Goal: Participate in discussion: Engage in conversation with other users on a specific topic

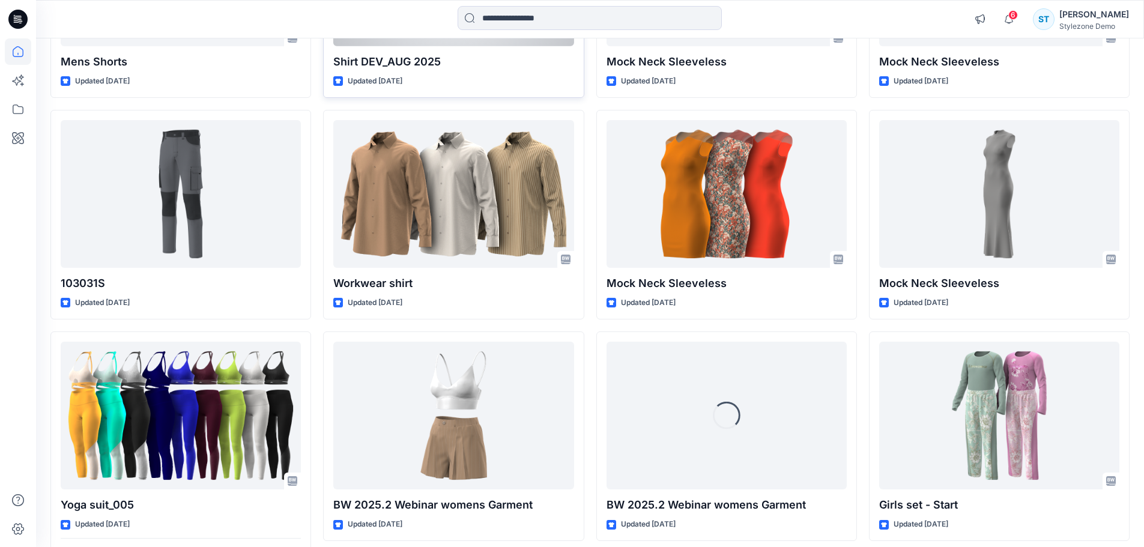
scroll to position [1178, 0]
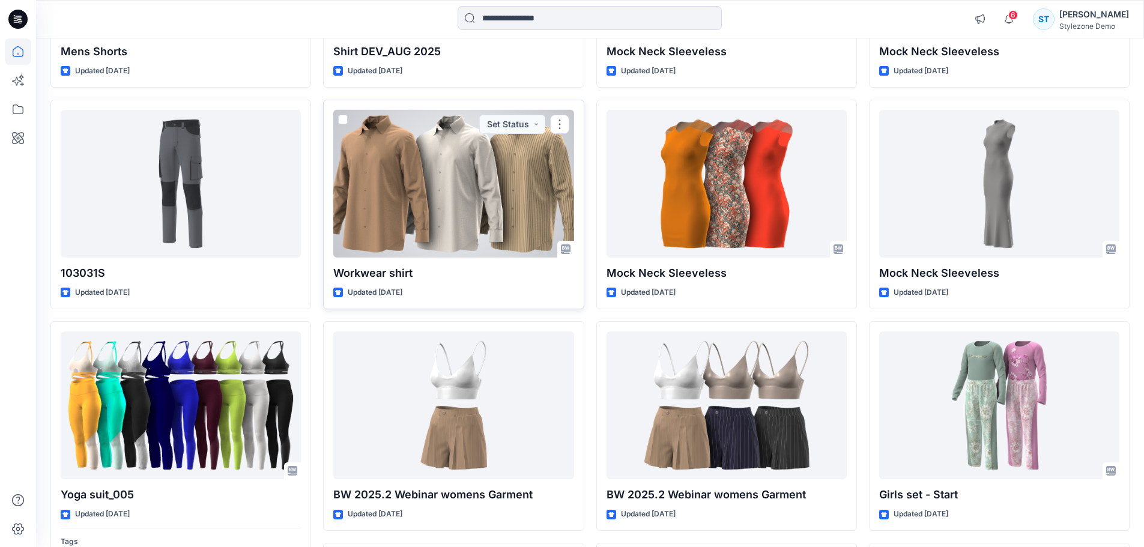
click at [433, 229] on div at bounding box center [453, 184] width 240 height 148
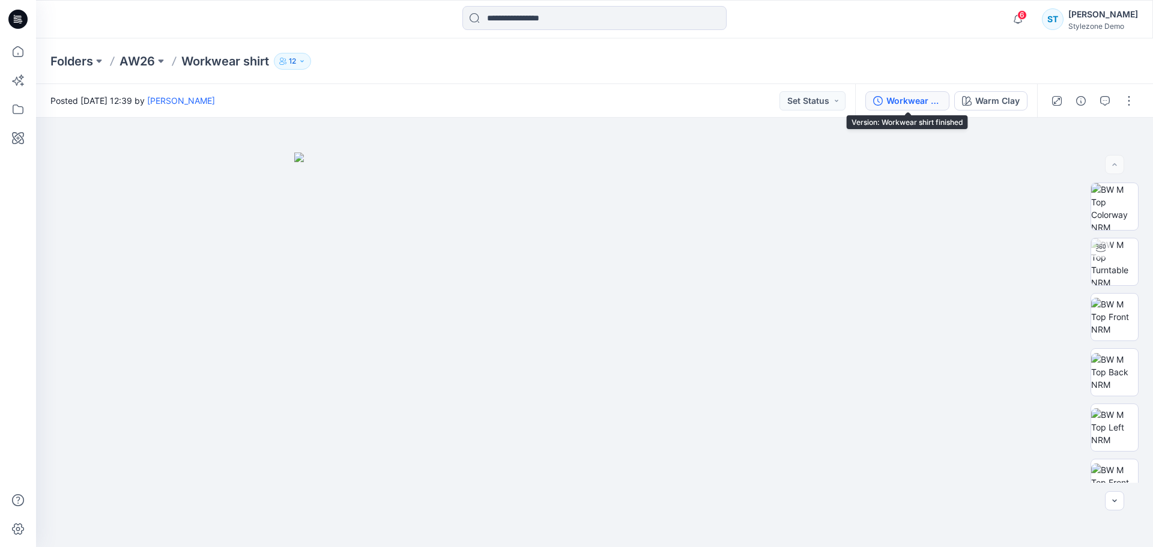
click at [940, 104] on div "Workwear shirt finished" at bounding box center [914, 100] width 55 height 13
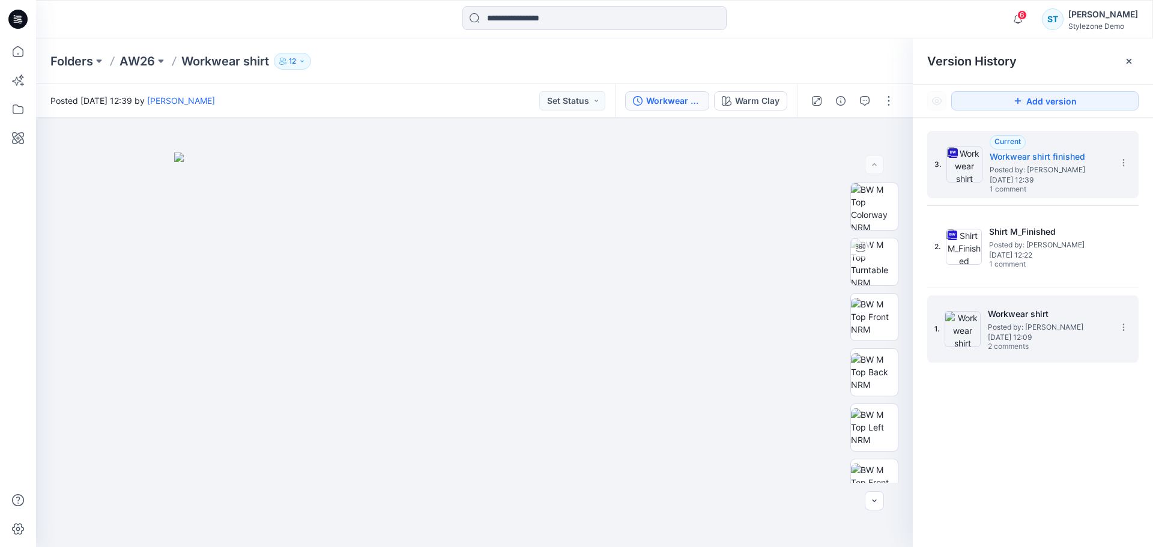
click at [1015, 327] on span "Posted by: Savio Thomas" at bounding box center [1048, 327] width 120 height 12
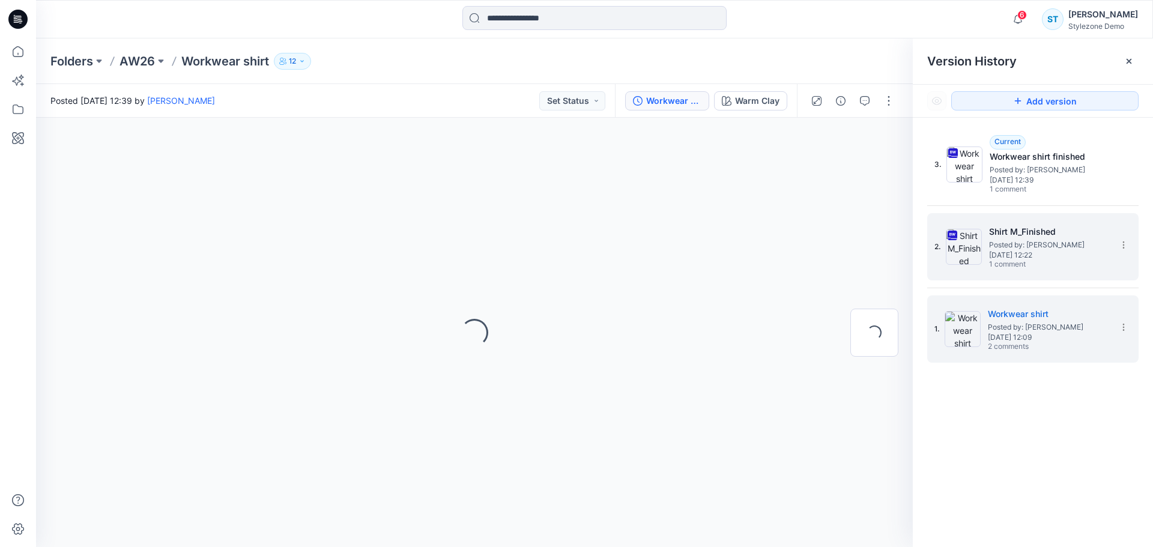
click at [1027, 250] on span "Posted by: Savio Thomas" at bounding box center [1049, 245] width 120 height 12
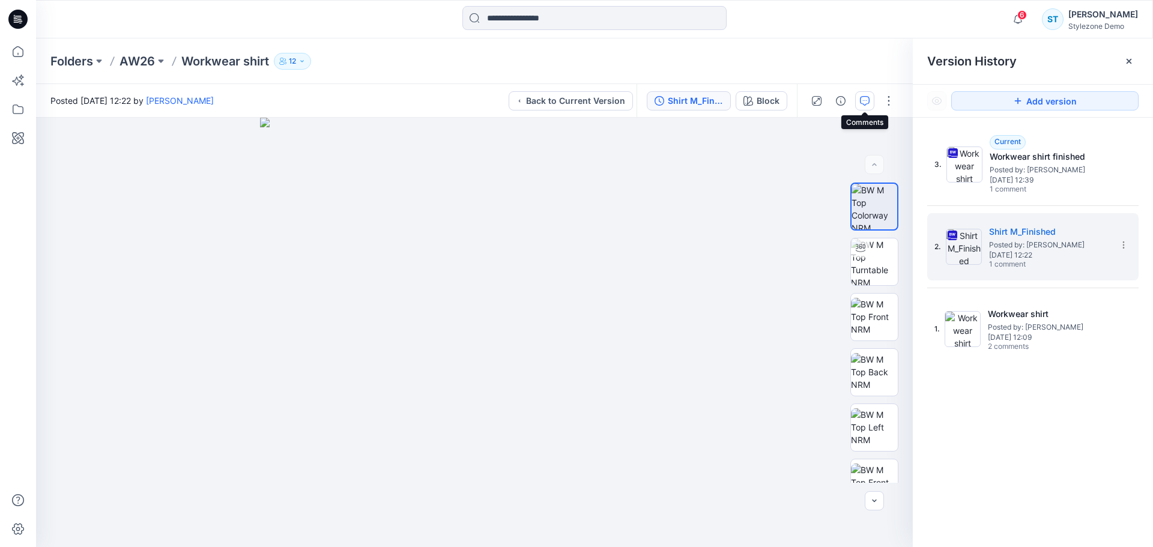
click at [863, 100] on icon "button" at bounding box center [865, 101] width 10 height 10
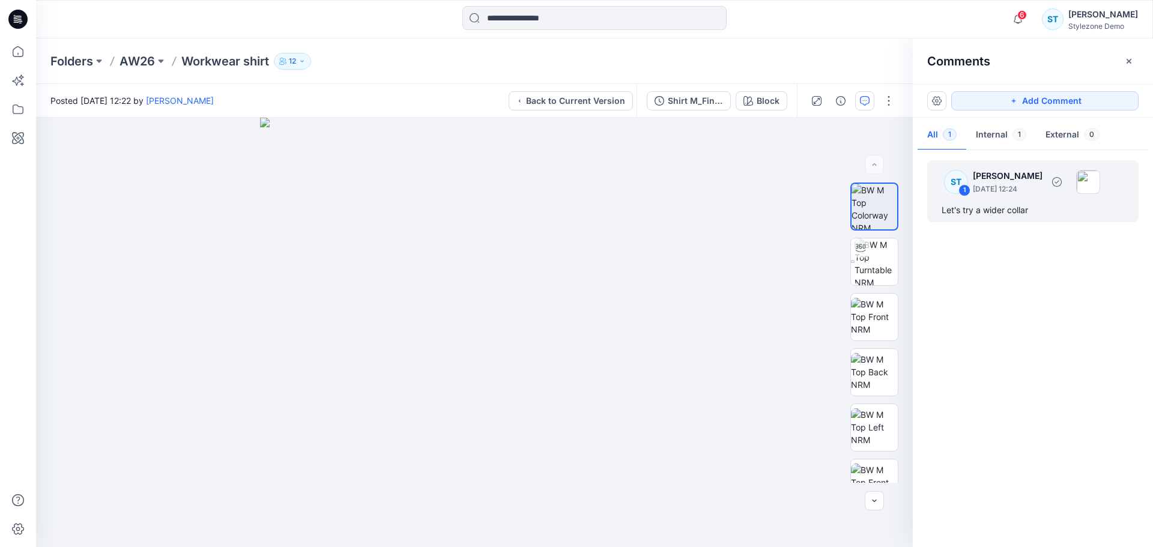
click at [1018, 206] on div "Let's try a wider collar" at bounding box center [1033, 210] width 183 height 14
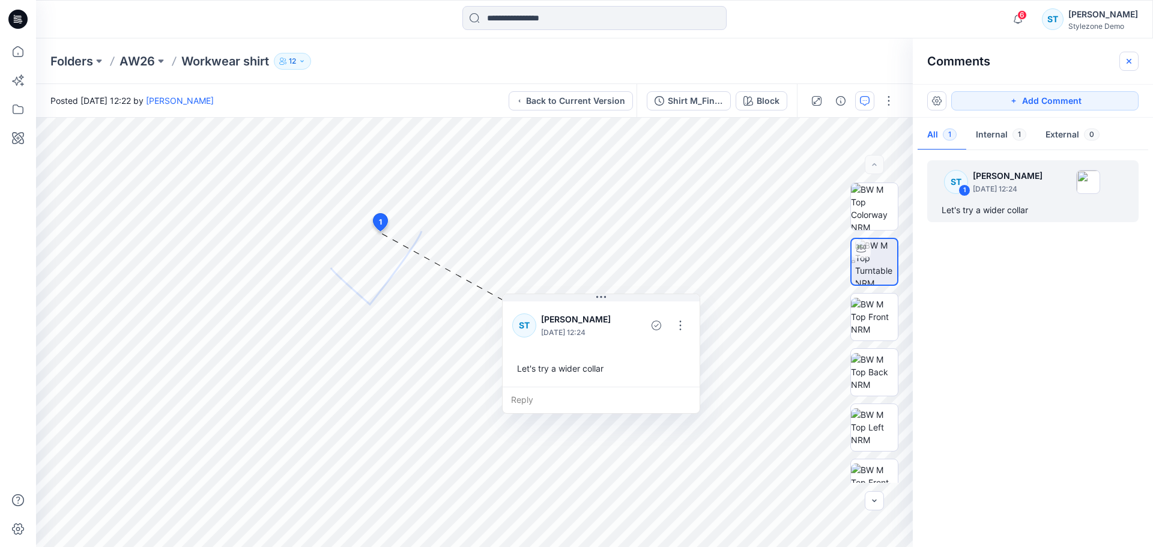
click at [1133, 63] on icon "button" at bounding box center [1130, 61] width 10 height 10
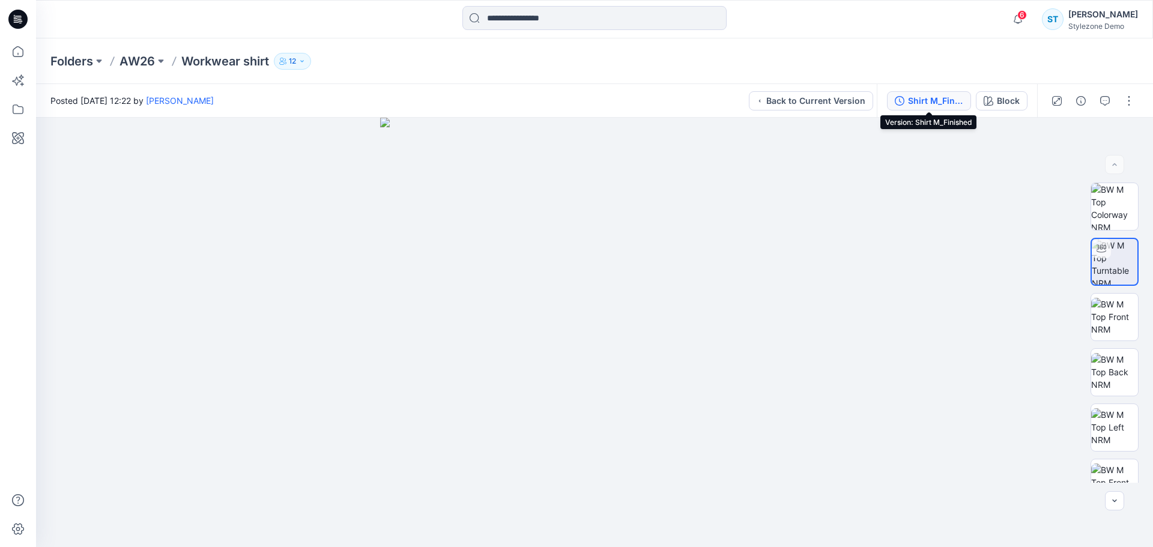
click at [951, 105] on div "Shirt M_Finished" at bounding box center [935, 100] width 55 height 13
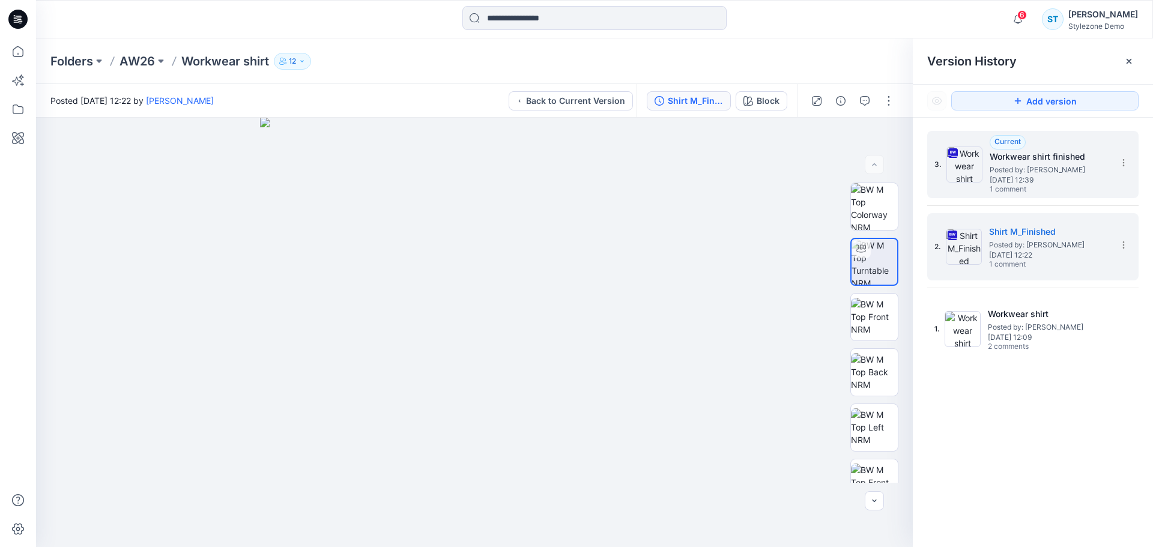
click at [1004, 171] on span "Posted by: Savio Thomas" at bounding box center [1050, 170] width 120 height 12
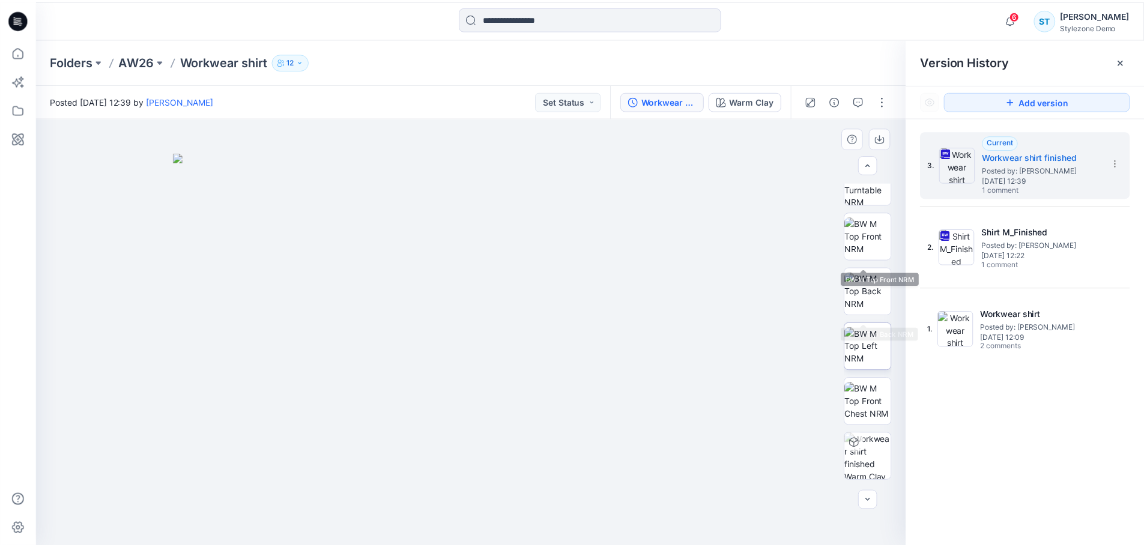
scroll to position [135, 0]
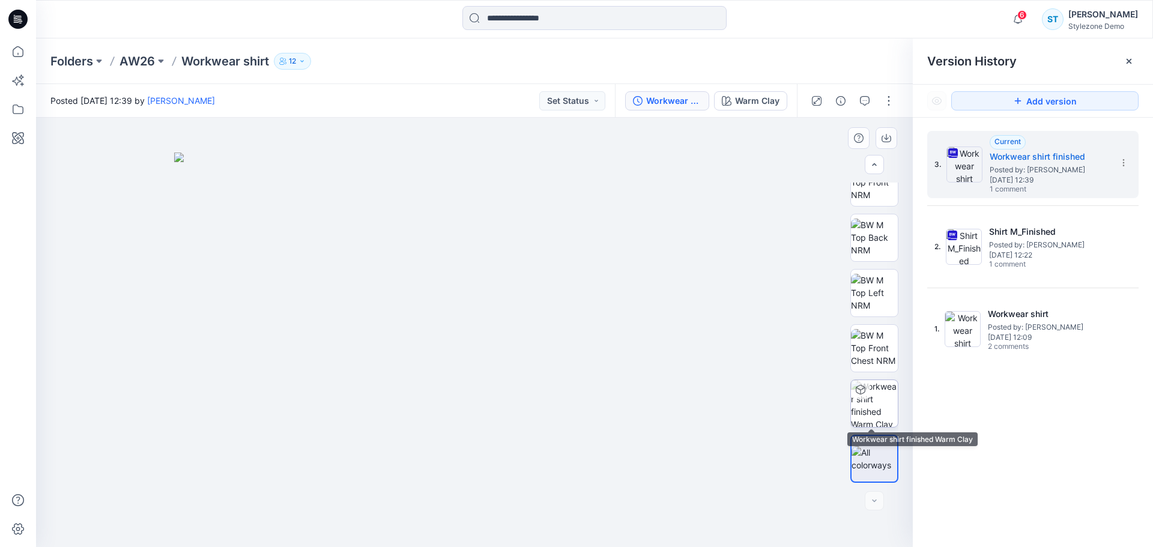
click at [876, 398] on img at bounding box center [874, 403] width 47 height 47
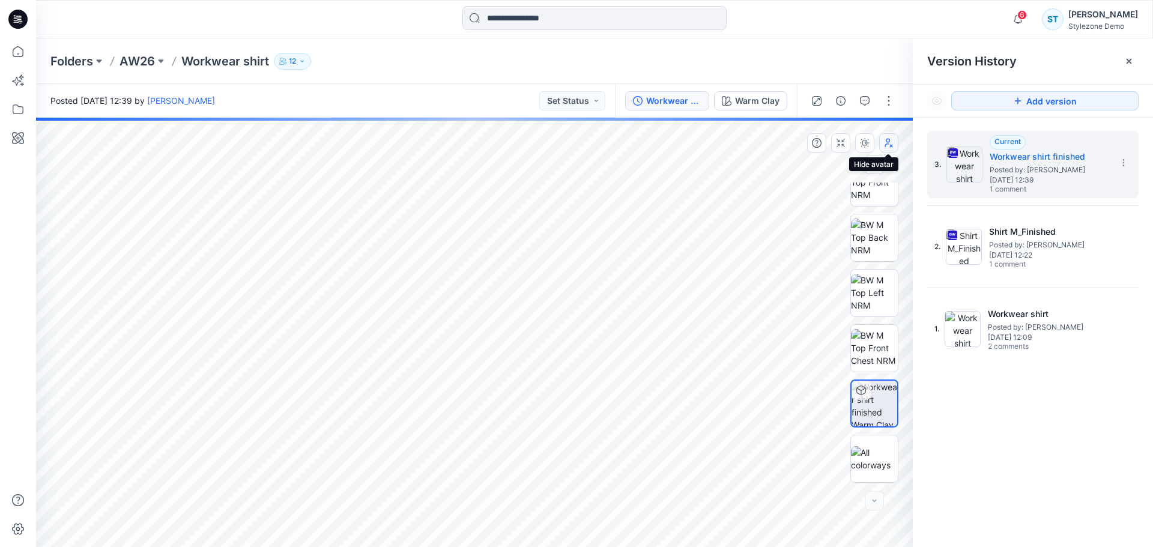
click at [891, 150] on button "button" at bounding box center [888, 142] width 19 height 19
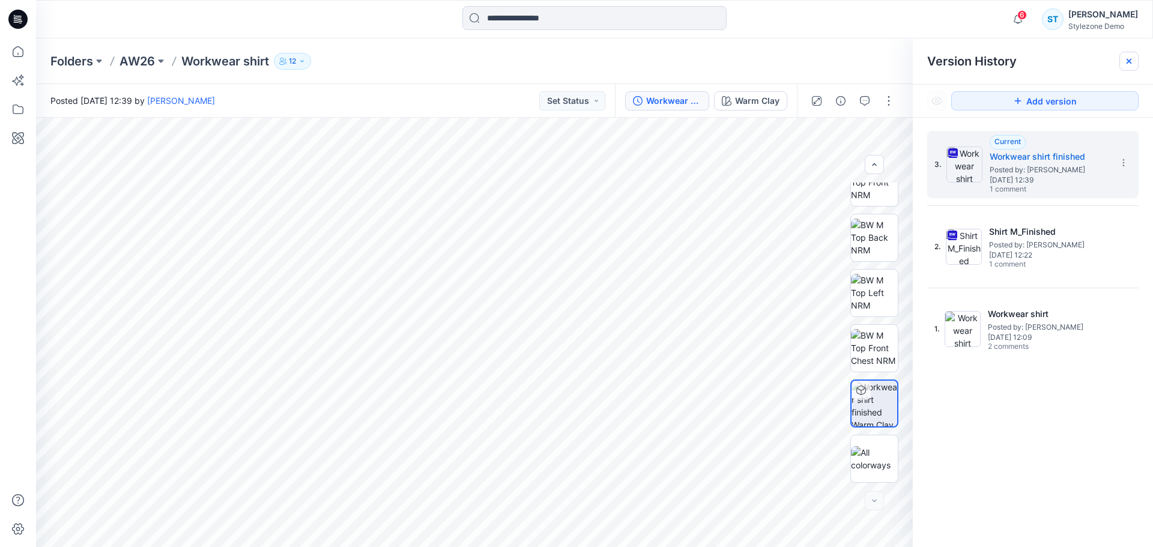
click at [1131, 56] on icon at bounding box center [1130, 61] width 10 height 10
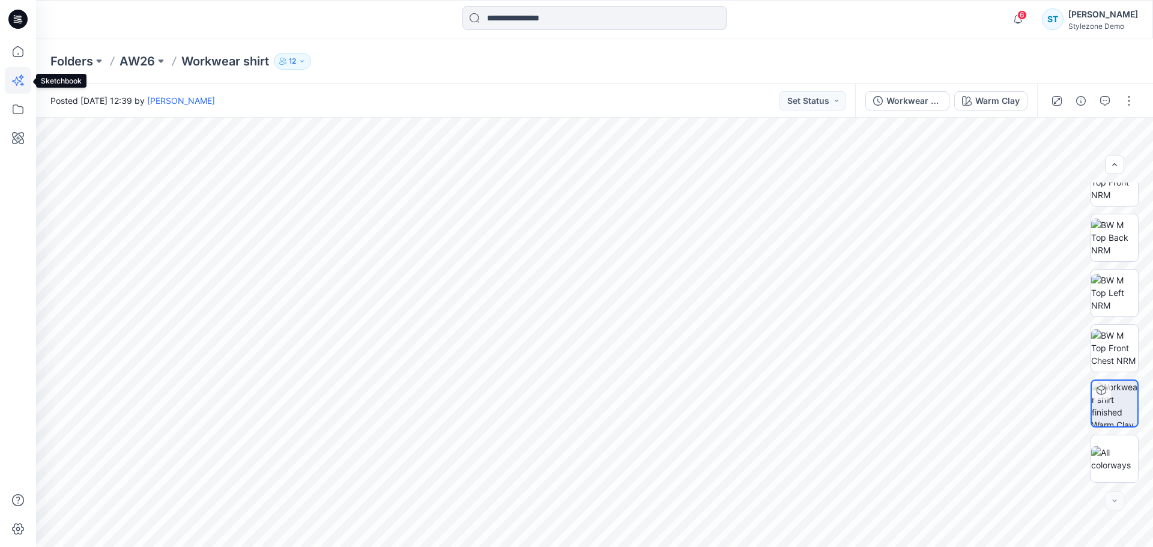
click at [20, 82] on icon at bounding box center [16, 81] width 9 height 9
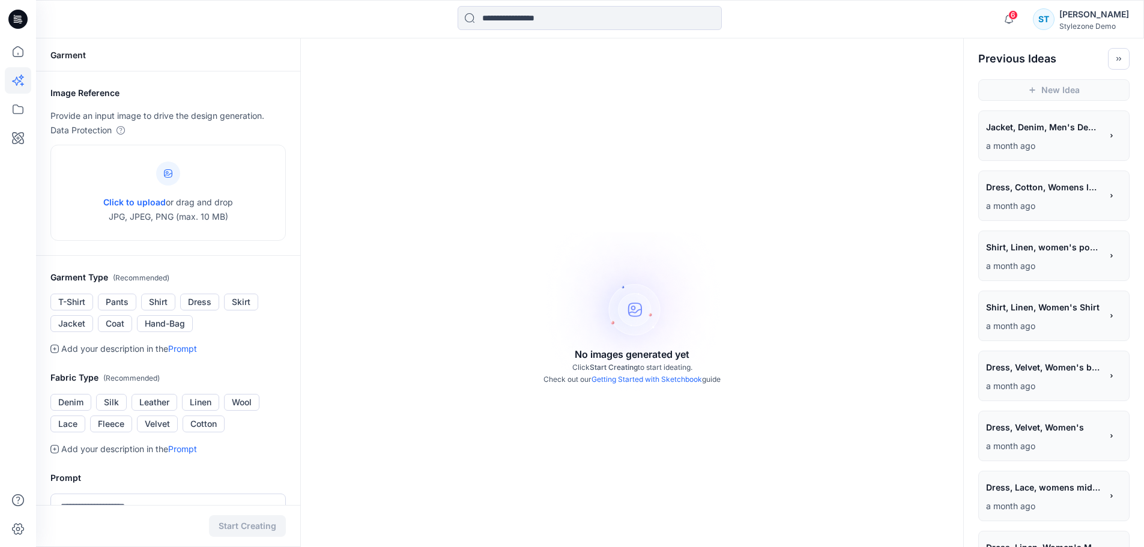
click at [1036, 139] on p "a month ago" at bounding box center [1043, 146] width 115 height 14
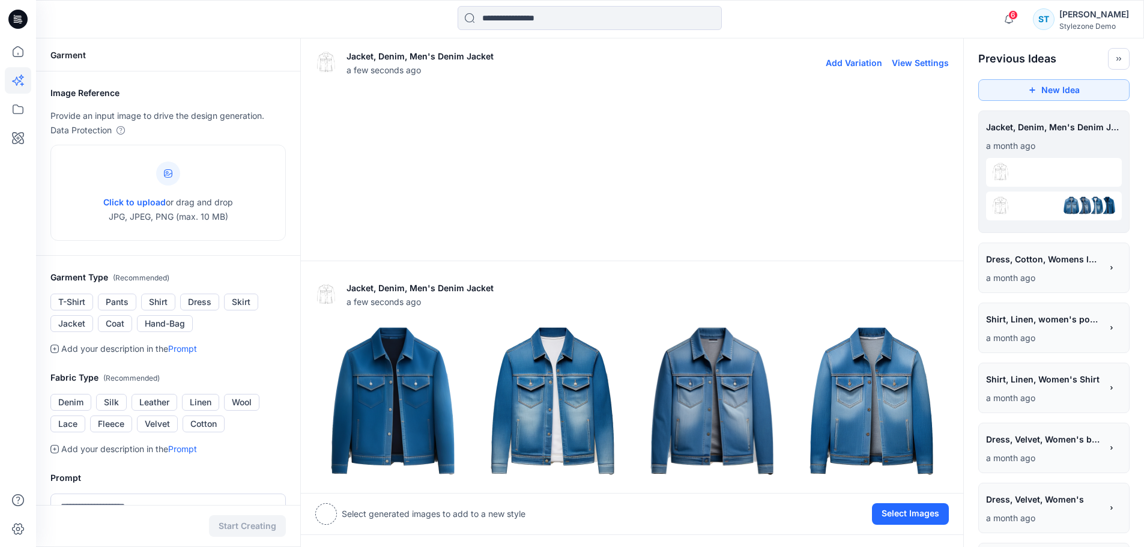
click at [926, 66] on button "View Settings" at bounding box center [920, 63] width 57 height 10
type textarea "**********"
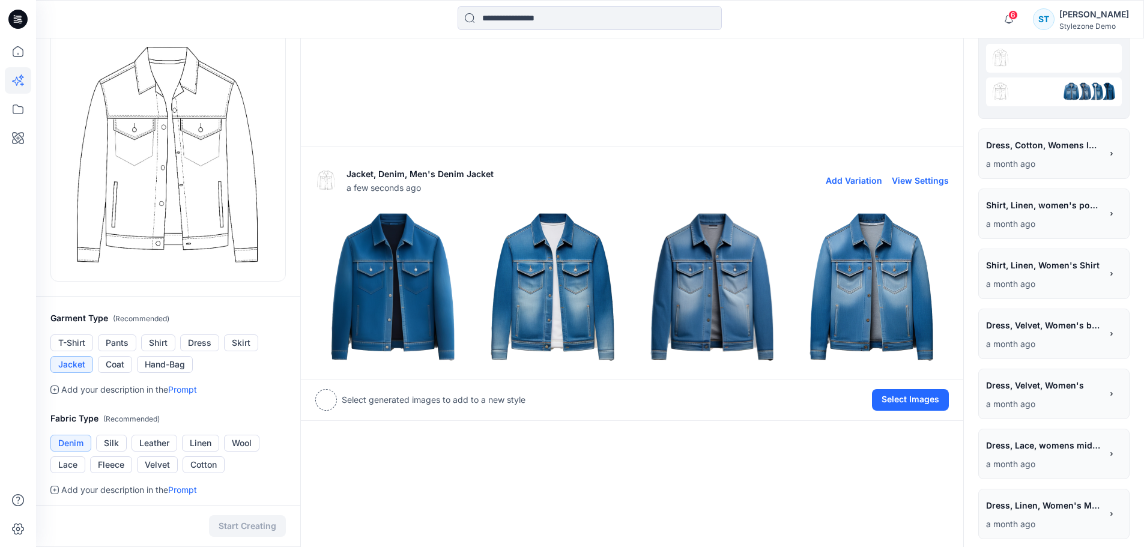
scroll to position [120, 0]
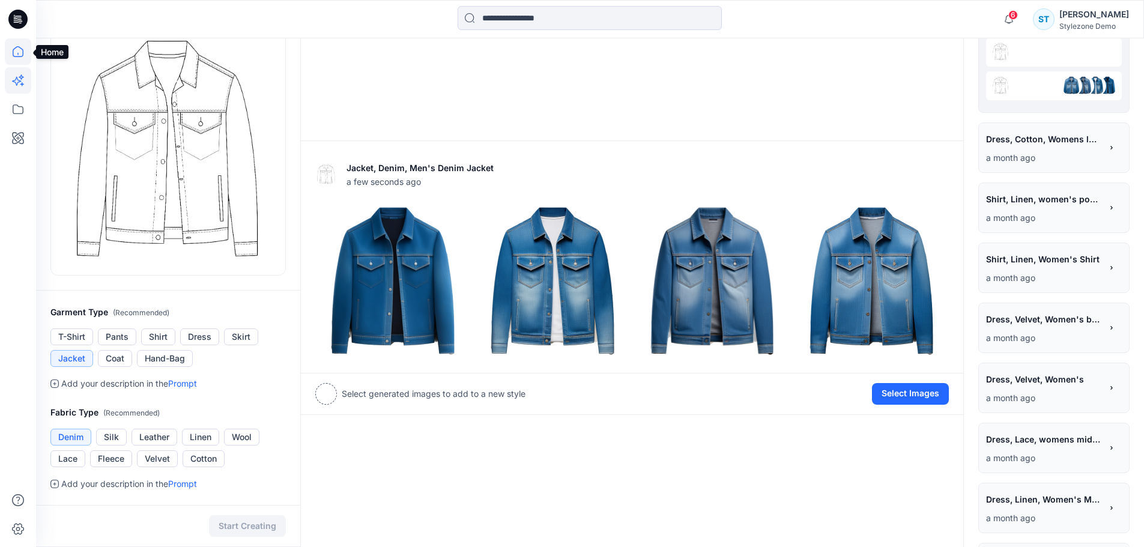
click at [19, 52] on icon at bounding box center [18, 51] width 26 height 26
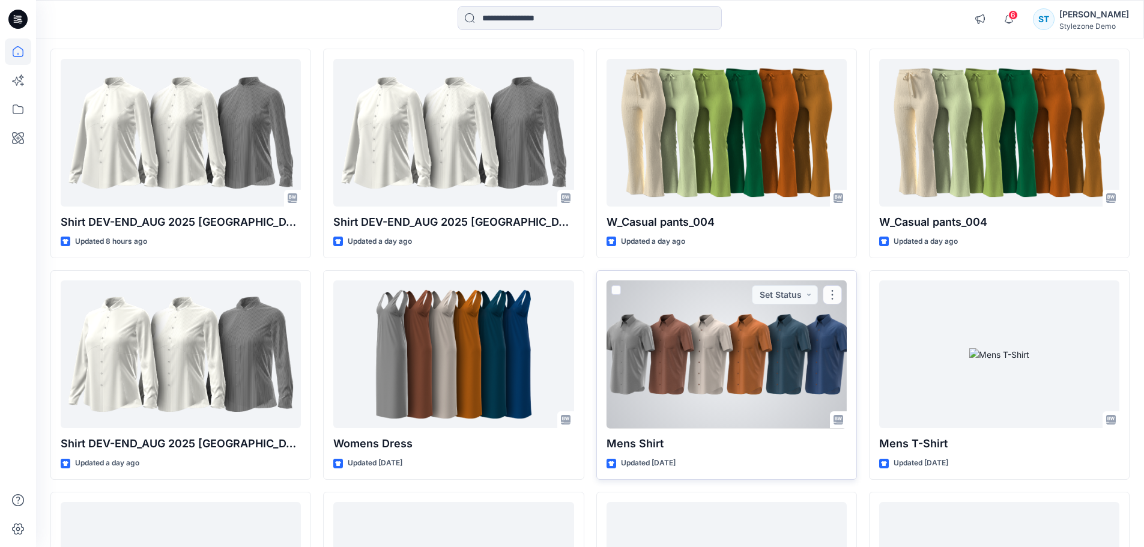
click at [717, 365] on div at bounding box center [727, 355] width 240 height 148
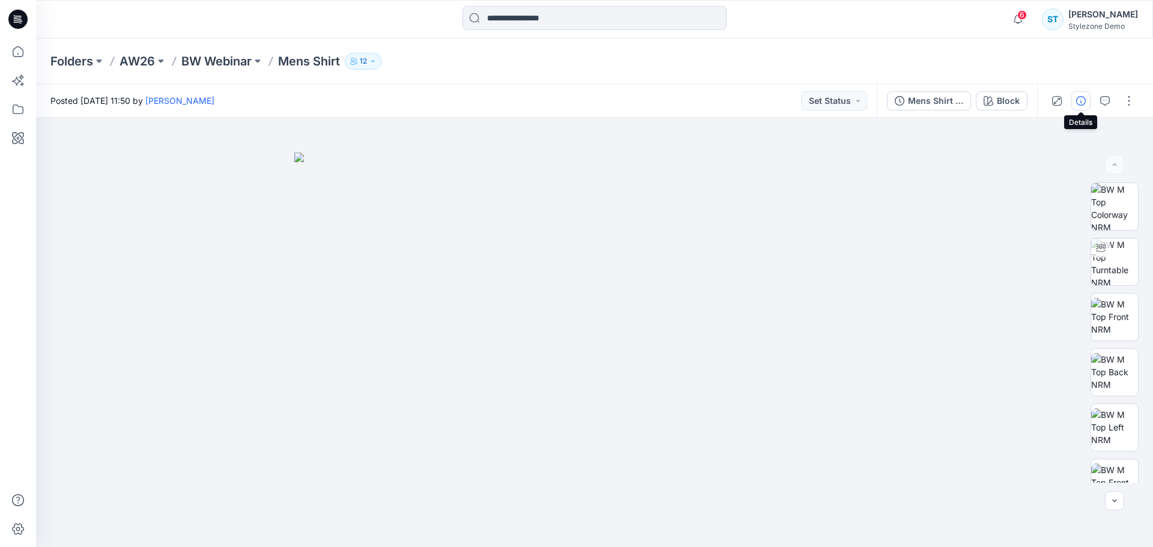
click at [1083, 105] on icon "button" at bounding box center [1081, 101] width 10 height 10
